Goal: Information Seeking & Learning: Compare options

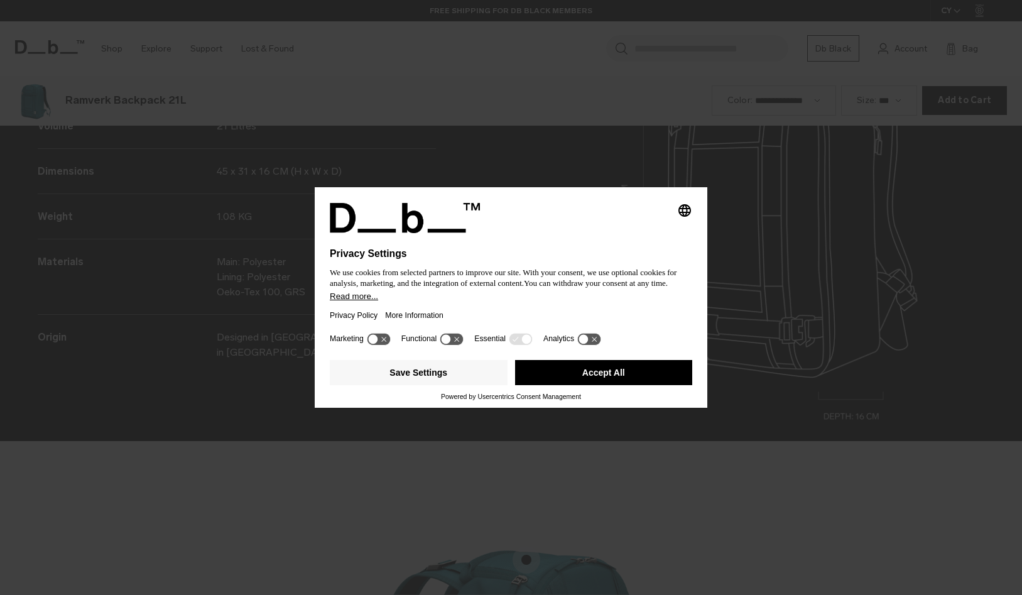
scroll to position [1784, 0]
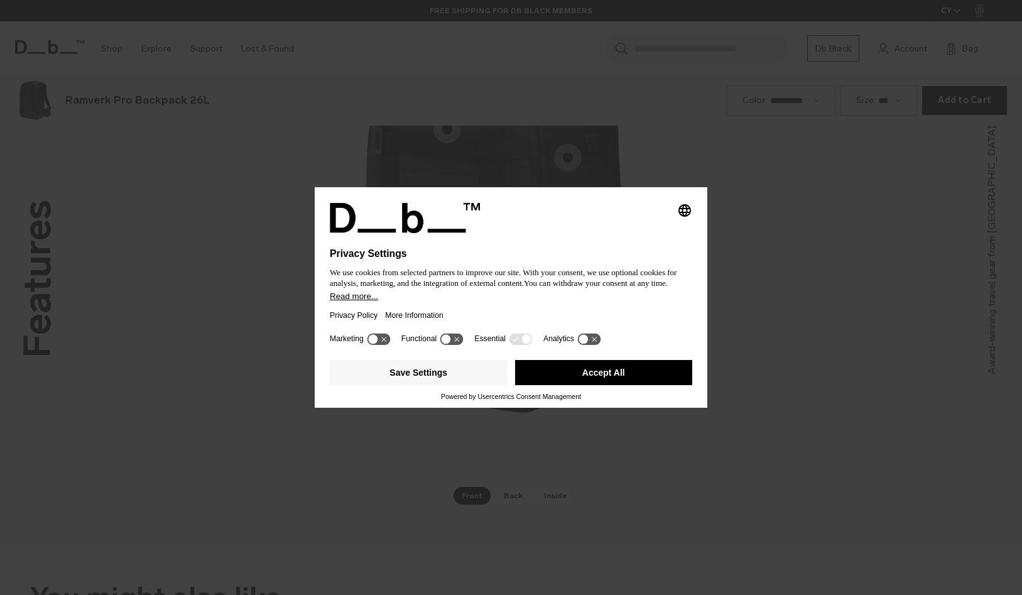
scroll to position [1784, 0]
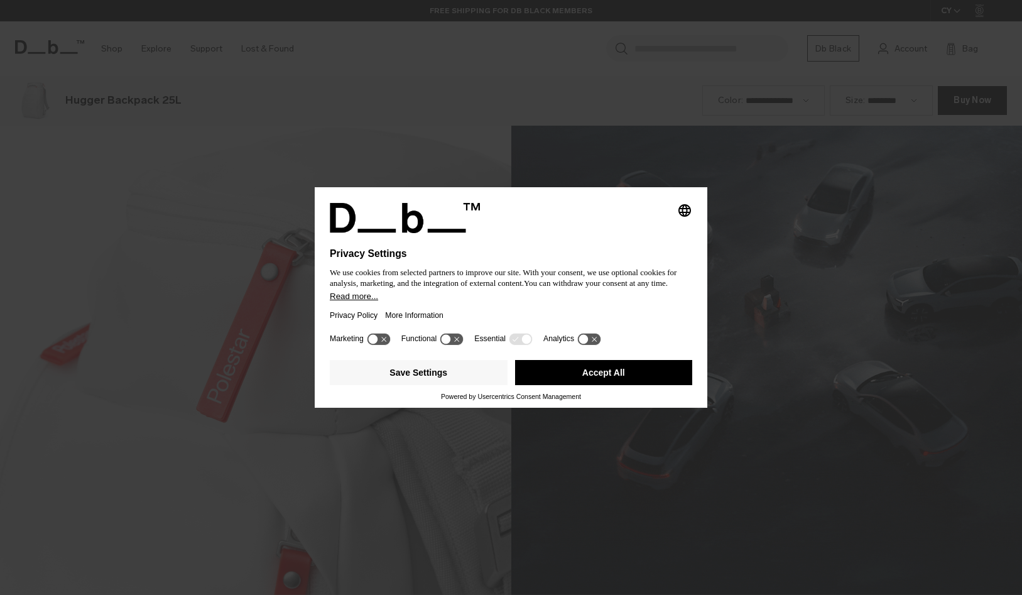
scroll to position [1784, 0]
